Goal: Navigation & Orientation: Find specific page/section

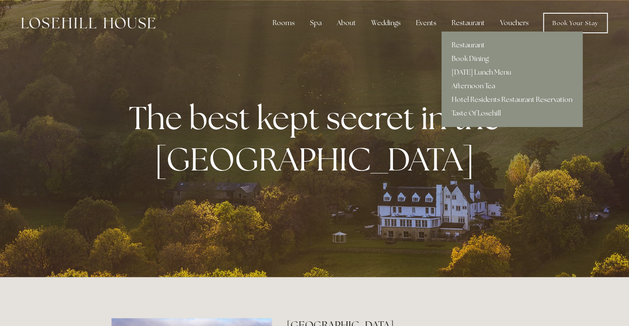
click at [461, 85] on link "Afternoon Tea" at bounding box center [512, 86] width 141 height 14
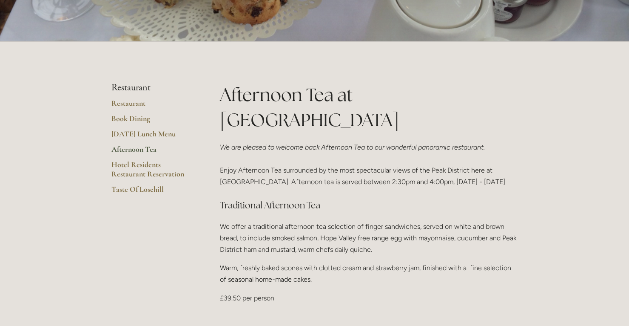
scroll to position [128, 0]
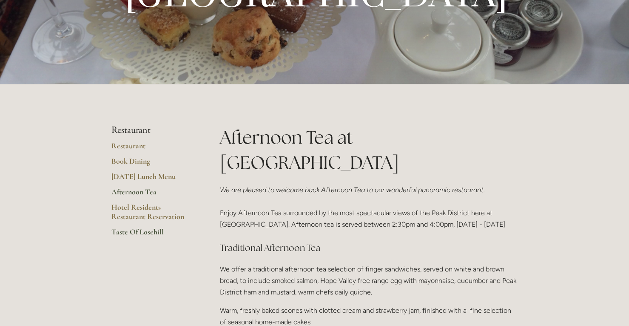
click at [138, 232] on link "Taste Of Losehill" at bounding box center [151, 234] width 81 height 15
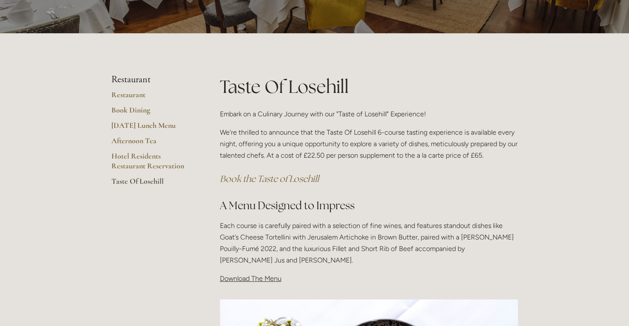
scroll to position [85, 0]
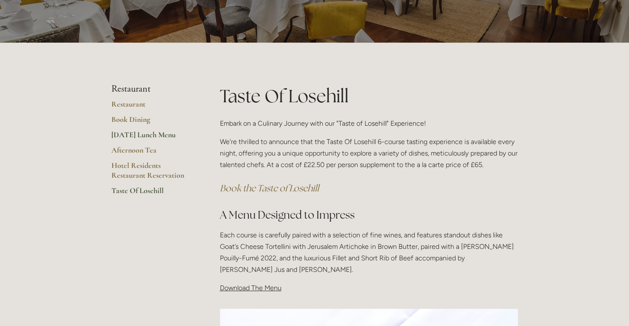
click at [153, 134] on link "[DATE] Lunch Menu" at bounding box center [151, 137] width 81 height 15
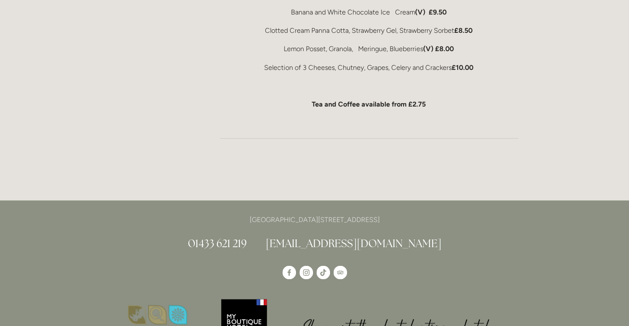
scroll to position [553, 0]
